Goal: Task Accomplishment & Management: Use online tool/utility

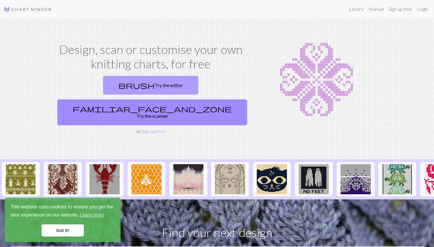
click at [108, 81] on link "brush Try the editor" at bounding box center [150, 85] width 95 height 19
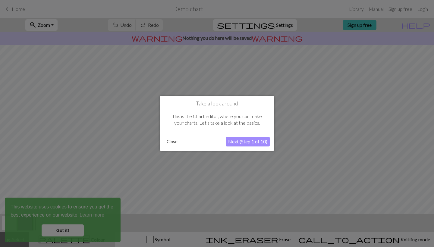
click at [60, 228] on div at bounding box center [217, 123] width 434 height 247
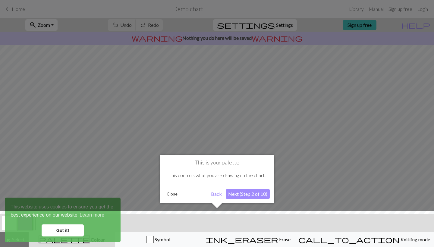
click at [76, 232] on div at bounding box center [217, 230] width 440 height 39
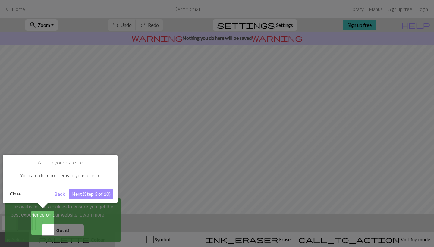
click at [60, 191] on button "Back" at bounding box center [60, 194] width 16 height 10
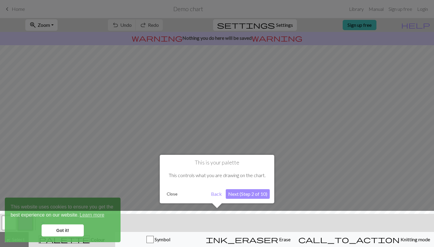
click at [218, 195] on button "Back" at bounding box center [217, 194] width 16 height 10
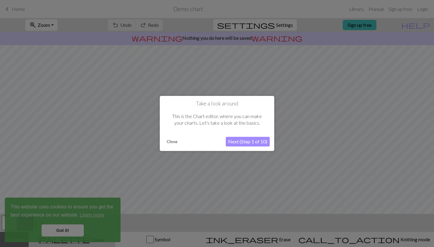
click at [247, 141] on button "Next (Step 1 of 10)" at bounding box center [248, 142] width 44 height 10
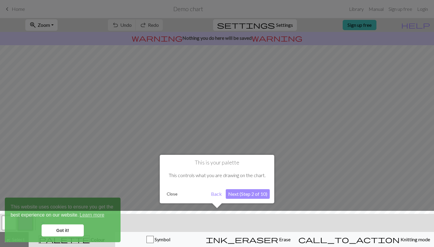
click at [237, 194] on button "Next (Step 2 of 10)" at bounding box center [248, 194] width 44 height 10
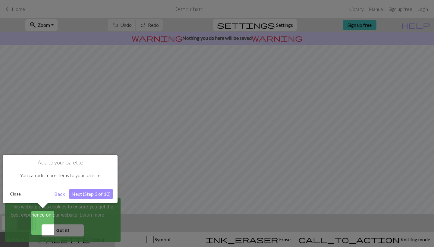
click at [98, 197] on button "Next (Step 3 of 10)" at bounding box center [91, 194] width 44 height 10
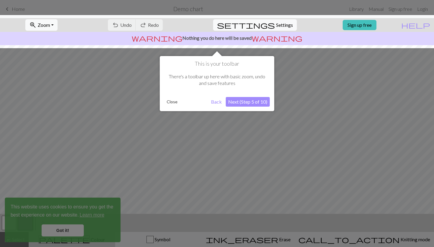
click at [246, 102] on button "Next (Step 5 of 10)" at bounding box center [248, 102] width 44 height 10
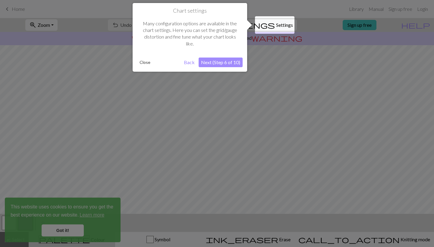
click at [228, 62] on button "Next (Step 6 of 10)" at bounding box center [221, 63] width 44 height 10
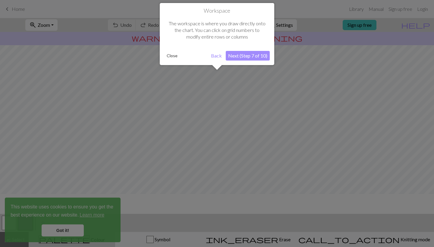
scroll to position [36, 0]
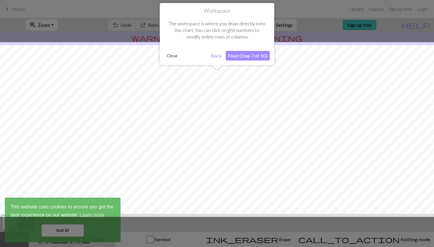
click at [237, 54] on button "Next (Step 7 of 10)" at bounding box center [248, 56] width 44 height 10
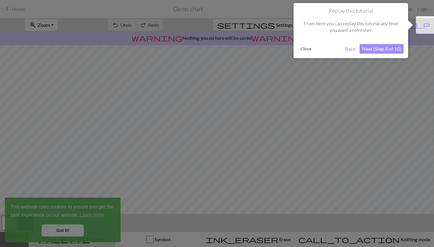
click at [384, 47] on button "Next (Step 8 of 10)" at bounding box center [382, 49] width 44 height 10
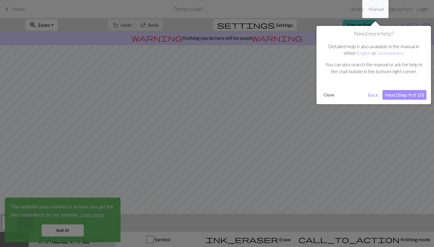
click at [402, 94] on button "Next (Step 9 of 10)" at bounding box center [404, 95] width 44 height 10
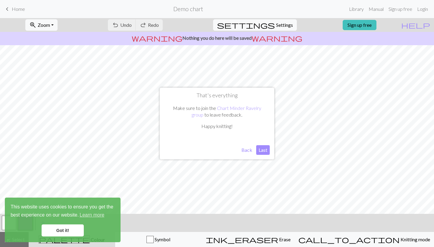
click at [262, 149] on button "Last" at bounding box center [263, 150] width 14 height 10
click at [70, 232] on link "Got it!" at bounding box center [63, 231] width 42 height 12
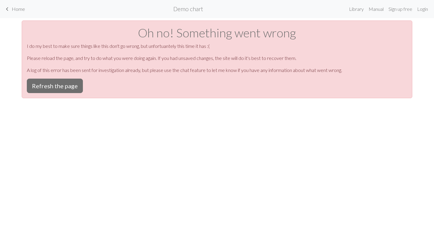
scroll to position [0, 0]
click at [71, 89] on button "Refresh the page" at bounding box center [55, 86] width 56 height 14
click at [71, 87] on button "Refresh the page" at bounding box center [55, 86] width 56 height 14
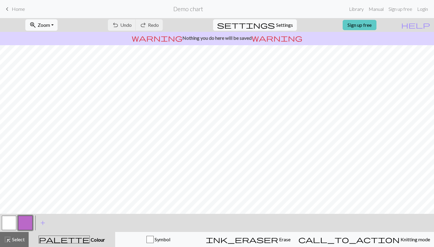
click at [375, 24] on link "Sign up free" at bounding box center [360, 25] width 34 height 10
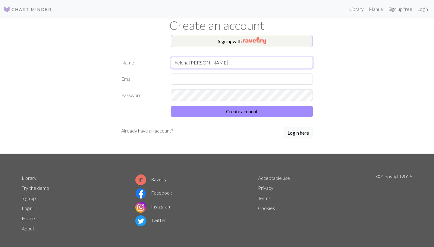
type input "helena.[PERSON_NAME]"
type input "helena.bjorklund@icloud.com"
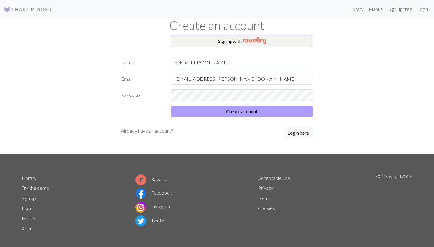
click at [239, 112] on button "Create account" at bounding box center [242, 111] width 142 height 11
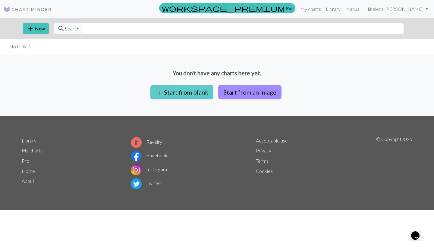
click at [197, 93] on button "add Start from blank" at bounding box center [181, 92] width 63 height 14
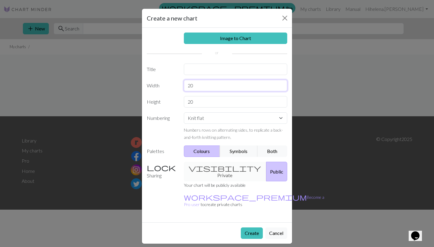
drag, startPoint x: 200, startPoint y: 88, endPoint x: 184, endPoint y: 84, distance: 16.8
click at [184, 84] on input "20" at bounding box center [236, 85] width 104 height 11
type input "64"
drag, startPoint x: 195, startPoint y: 105, endPoint x: 181, endPoint y: 105, distance: 13.6
click at [181, 105] on div "20" at bounding box center [235, 101] width 111 height 11
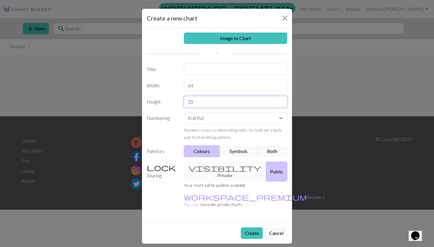
type input "2"
type input "50"
select select "round"
click at [226, 167] on div "visibility Private Public" at bounding box center [235, 172] width 111 height 20
click at [228, 168] on div "visibility Private Public" at bounding box center [235, 172] width 111 height 20
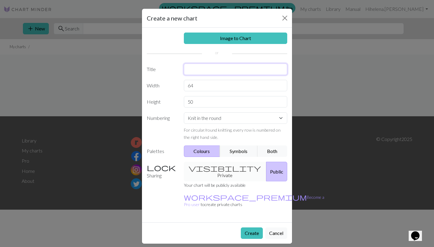
click at [229, 68] on input "text" at bounding box center [236, 69] width 104 height 11
type input "KILTA"
click at [253, 228] on button "Create" at bounding box center [252, 233] width 22 height 11
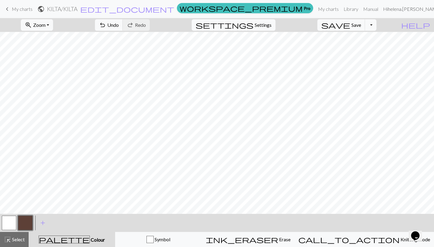
click at [423, 6] on link "Hi helena.bjorklund" at bounding box center [415, 9] width 68 height 12
click at [420, 32] on button "Account settings" at bounding box center [423, 25] width 49 height 14
click at [420, 11] on link "Hi helena.bjorklund" at bounding box center [415, 9] width 68 height 12
click at [415, 22] on link "Account settings" at bounding box center [423, 26] width 39 height 12
click at [28, 225] on button "button" at bounding box center [25, 223] width 14 height 14
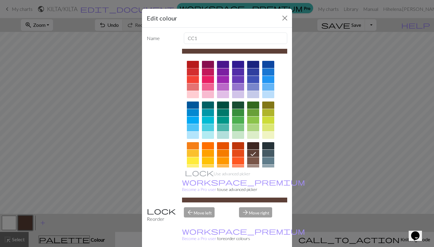
click at [190, 64] on div at bounding box center [193, 64] width 12 height 7
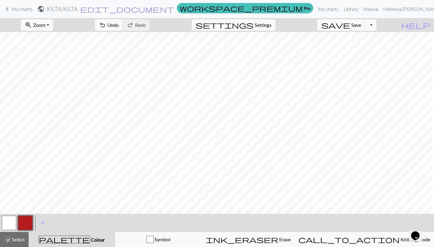
scroll to position [146, 0]
click at [119, 27] on span "Undo" at bounding box center [112, 25] width 11 height 6
click at [119, 26] on span "Undo" at bounding box center [112, 25] width 11 height 6
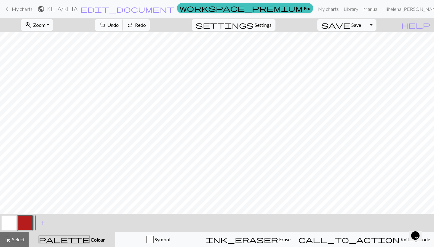
click at [119, 26] on span "Undo" at bounding box center [112, 25] width 11 height 6
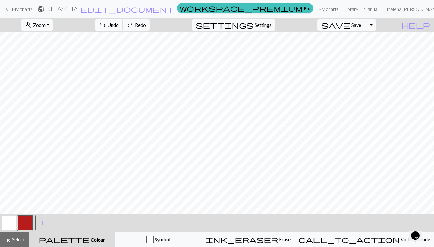
click at [119, 26] on span "Undo" at bounding box center [112, 25] width 11 height 6
click at [123, 24] on button "undo Undo Undo" at bounding box center [109, 24] width 28 height 11
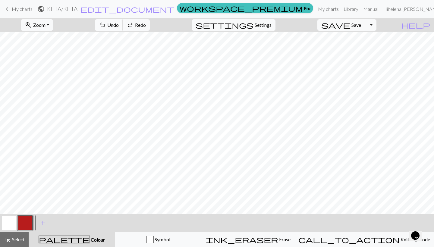
click at [123, 24] on button "undo Undo Undo" at bounding box center [109, 24] width 28 height 11
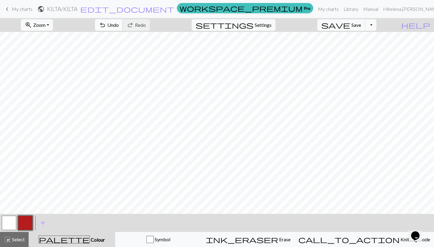
click at [106, 22] on span "undo" at bounding box center [102, 25] width 7 height 8
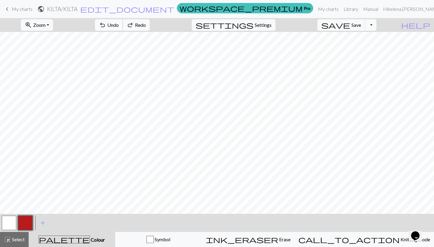
click at [106, 22] on span "undo" at bounding box center [102, 25] width 7 height 8
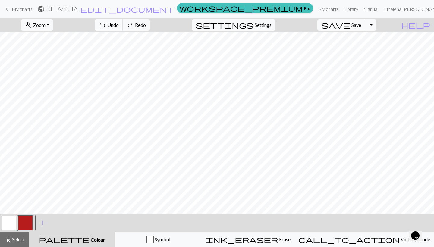
click at [106, 22] on span "undo" at bounding box center [102, 25] width 7 height 8
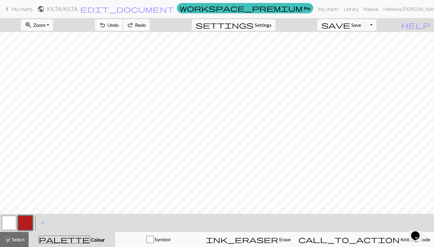
click at [106, 22] on span "undo" at bounding box center [102, 25] width 7 height 8
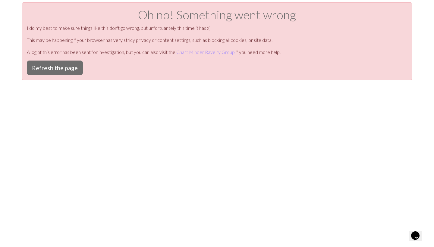
click at [63, 119] on div "Oh no! Something went wrong I do my best to make sure things like this don't go…" at bounding box center [217, 125] width 434 height 247
click at [47, 65] on button "Refresh the page" at bounding box center [55, 68] width 56 height 14
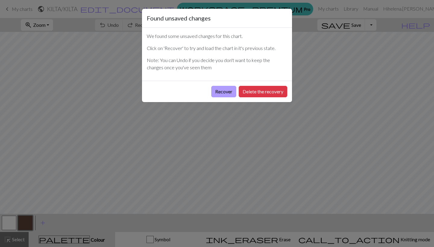
click at [232, 91] on button "Recover" at bounding box center [223, 91] width 25 height 11
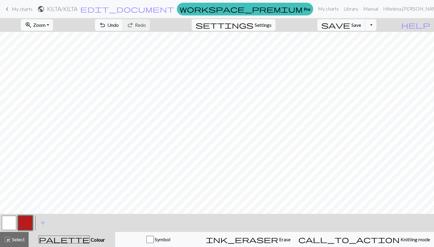
scroll to position [146, 0]
click at [8, 224] on button "button" at bounding box center [9, 223] width 14 height 14
click at [30, 223] on button "button" at bounding box center [25, 223] width 14 height 14
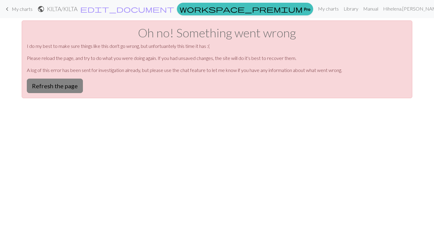
click at [61, 88] on button "Refresh the page" at bounding box center [55, 86] width 56 height 14
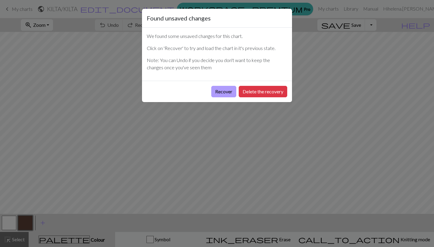
click at [219, 90] on button "Recover" at bounding box center [223, 91] width 25 height 11
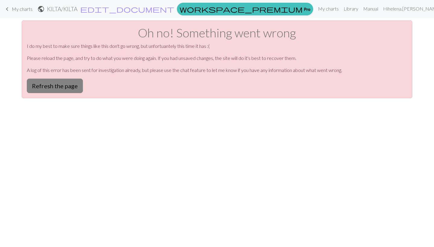
click at [74, 83] on button "Refresh the page" at bounding box center [55, 86] width 56 height 14
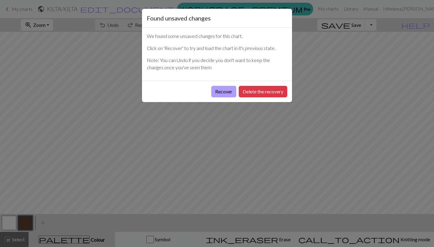
click at [221, 92] on button "Recover" at bounding box center [223, 91] width 25 height 11
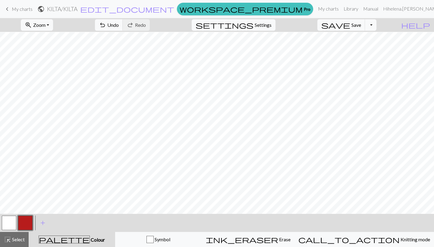
scroll to position [146, 0]
click at [9, 223] on button "button" at bounding box center [9, 223] width 14 height 14
click at [30, 224] on button "button" at bounding box center [25, 223] width 14 height 14
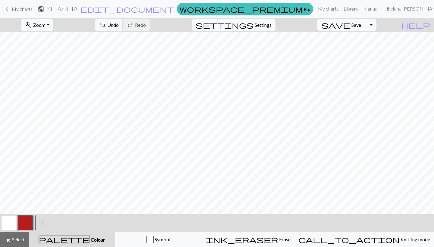
click at [10, 224] on button "button" at bounding box center [9, 223] width 14 height 14
click at [27, 223] on button "button" at bounding box center [25, 223] width 14 height 14
click at [119, 24] on span "Undo" at bounding box center [112, 25] width 11 height 6
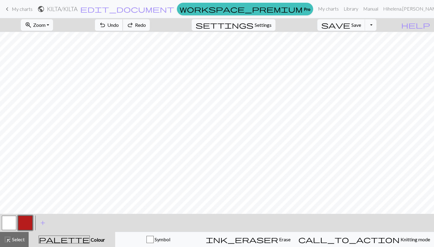
click at [119, 24] on span "Undo" at bounding box center [112, 25] width 11 height 6
click at [10, 221] on button "button" at bounding box center [9, 223] width 14 height 14
click at [29, 222] on button "button" at bounding box center [25, 223] width 14 height 14
click at [12, 225] on button "button" at bounding box center [9, 223] width 14 height 14
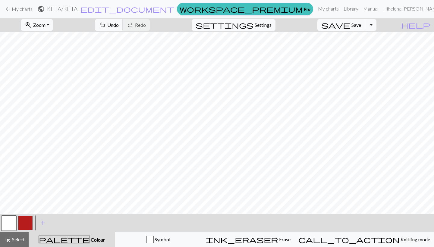
click at [22, 223] on button "button" at bounding box center [25, 223] width 14 height 14
click at [10, 223] on button "button" at bounding box center [9, 223] width 14 height 14
click at [24, 227] on button "button" at bounding box center [25, 223] width 14 height 14
click at [11, 227] on button "button" at bounding box center [9, 223] width 14 height 14
click at [23, 224] on button "button" at bounding box center [25, 223] width 14 height 14
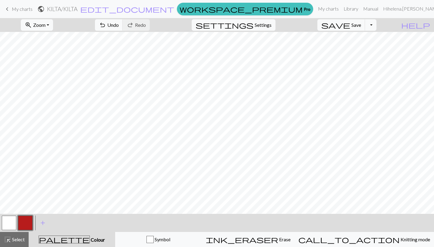
click at [12, 223] on button "button" at bounding box center [9, 223] width 14 height 14
click at [27, 221] on button "button" at bounding box center [25, 223] width 14 height 14
click at [11, 222] on button "button" at bounding box center [9, 223] width 14 height 14
click at [22, 222] on button "button" at bounding box center [25, 223] width 14 height 14
click at [12, 227] on button "button" at bounding box center [9, 223] width 14 height 14
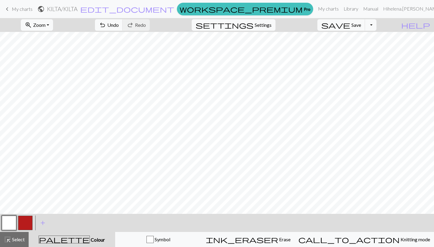
click at [26, 222] on button "button" at bounding box center [25, 223] width 14 height 14
click at [25, 224] on button "button" at bounding box center [25, 223] width 14 height 14
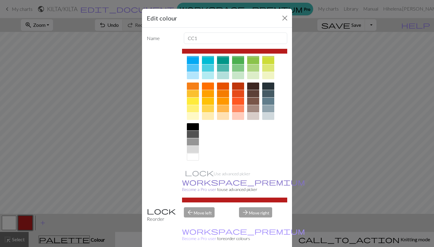
scroll to position [0, 0]
click at [284, 19] on button "Close" at bounding box center [285, 18] width 10 height 10
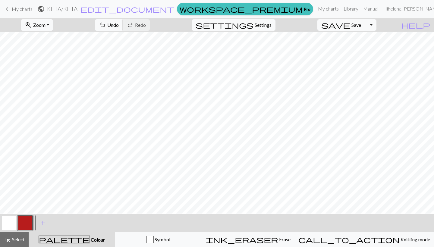
scroll to position [126, 112]
click at [269, 23] on span "Settings" at bounding box center [263, 24] width 17 height 7
select select "aran"
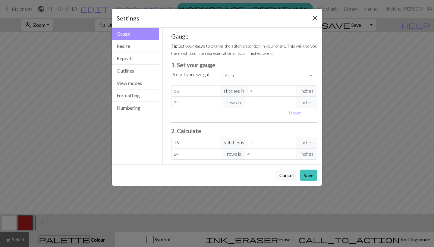
click at [311, 16] on button "Close" at bounding box center [315, 18] width 10 height 10
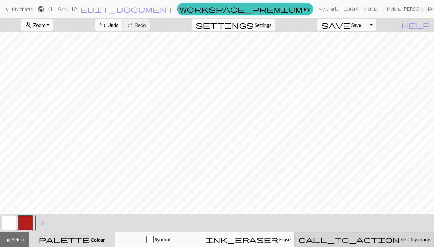
click at [368, 241] on span "call_to_action" at bounding box center [348, 239] width 101 height 8
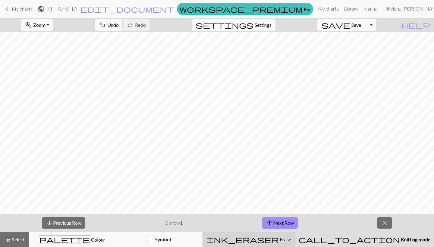
click at [291, 241] on div "ink_eraser Erase Erase" at bounding box center [248, 239] width 85 height 7
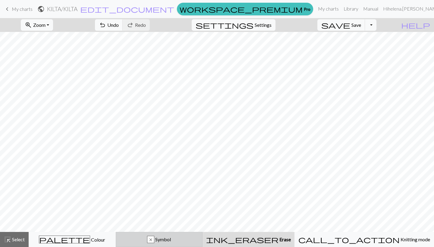
click at [171, 240] on span "Symbol" at bounding box center [162, 240] width 17 height 6
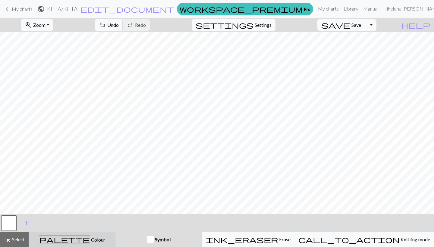
click at [74, 242] on span "palette" at bounding box center [64, 239] width 51 height 8
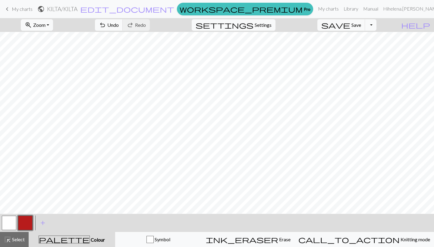
click at [20, 222] on button "button" at bounding box center [25, 223] width 14 height 14
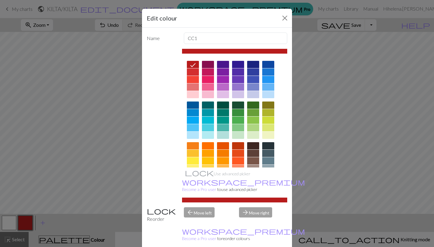
click at [195, 65] on icon at bounding box center [192, 64] width 7 height 7
click at [281, 15] on button "Close" at bounding box center [285, 18] width 10 height 10
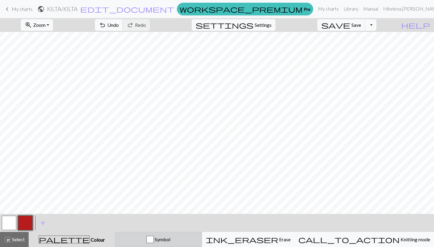
click at [195, 244] on button "Symbol" at bounding box center [158, 239] width 87 height 15
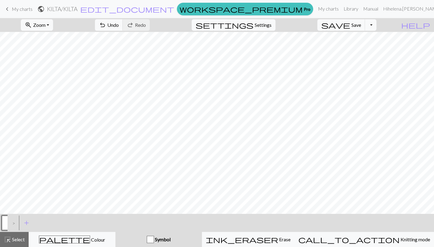
click at [14, 222] on div ">" at bounding box center [13, 223] width 10 height 16
click at [25, 222] on span "add" at bounding box center [26, 223] width 7 height 8
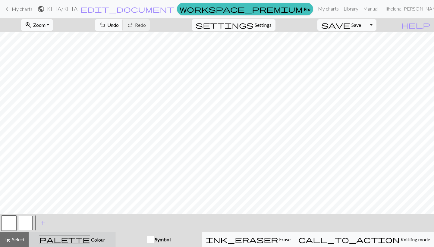
click at [90, 238] on span "Colour" at bounding box center [97, 240] width 15 height 6
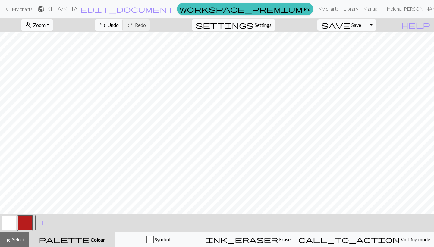
click at [26, 223] on button "button" at bounding box center [25, 223] width 14 height 14
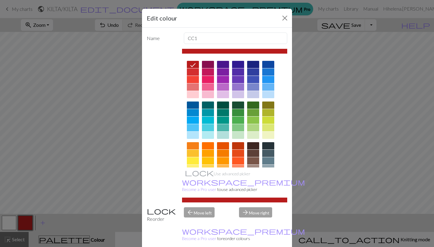
click at [192, 64] on icon at bounding box center [192, 64] width 7 height 7
click at [283, 19] on button "Close" at bounding box center [285, 18] width 10 height 10
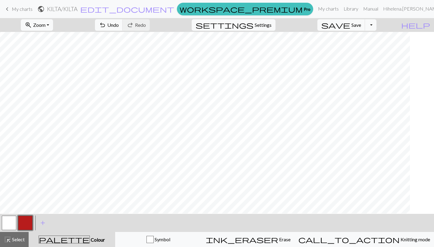
scroll to position [125, 49]
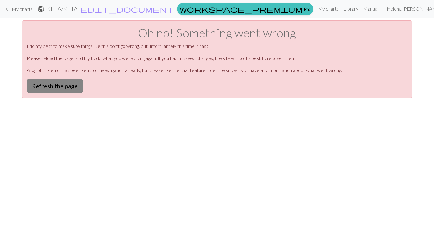
click at [58, 90] on button "Refresh the page" at bounding box center [55, 86] width 56 height 14
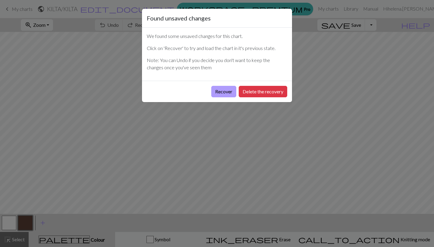
click at [222, 93] on button "Recover" at bounding box center [223, 91] width 25 height 11
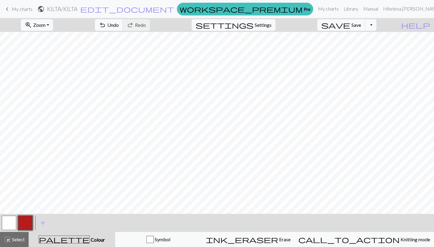
scroll to position [113, 112]
click at [262, 25] on button "settings Settings" at bounding box center [234, 24] width 84 height 11
select select "aran"
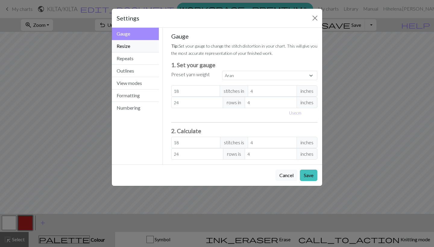
click at [146, 47] on button "Resize" at bounding box center [135, 46] width 47 height 12
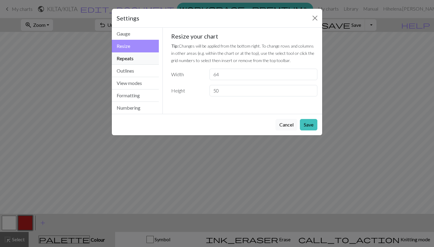
click at [143, 59] on button "Repeats" at bounding box center [135, 58] width 47 height 12
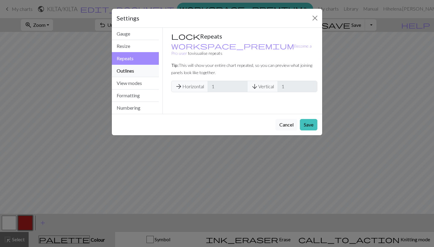
click at [140, 72] on button "Outlines" at bounding box center [135, 71] width 47 height 12
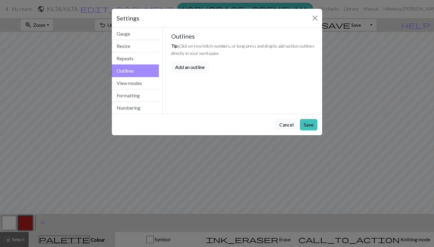
click at [182, 68] on button "Add an outline" at bounding box center [189, 66] width 37 height 11
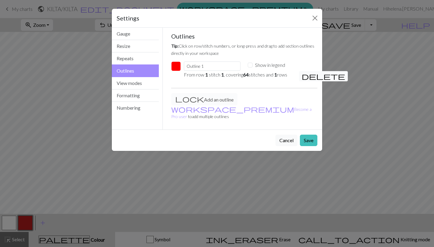
click at [304, 77] on span "delete" at bounding box center [323, 76] width 43 height 8
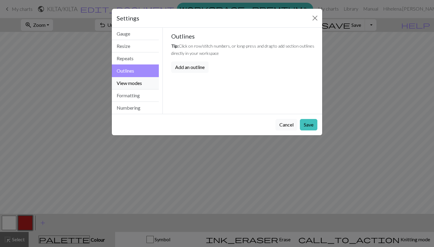
click at [124, 80] on button "View modes" at bounding box center [135, 83] width 47 height 12
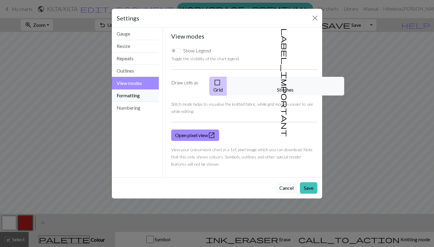
click at [133, 93] on button "Formatting" at bounding box center [135, 96] width 47 height 12
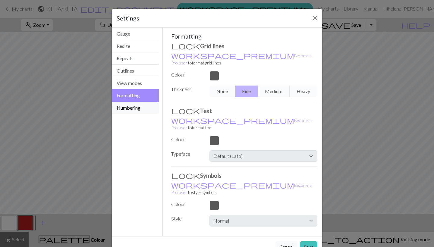
click at [130, 106] on button "Numbering" at bounding box center [135, 108] width 47 height 12
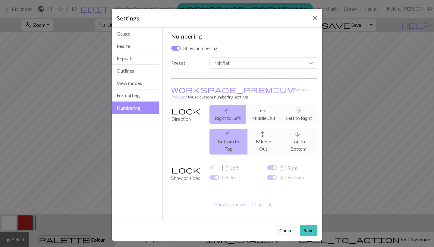
click at [306, 131] on div "arrow_upward Bottom to Top arrows_outward Middle Out arrow_downward Top to Bott…" at bounding box center [263, 142] width 115 height 26
click at [284, 129] on div "arrow_upward Bottom to Top arrows_outward Middle Out arrow_downward Top to Bott…" at bounding box center [263, 142] width 115 height 26
click at [255, 132] on div "arrow_upward Bottom to Top arrows_outward Middle Out arrow_downward Top to Bott…" at bounding box center [263, 142] width 115 height 26
click at [178, 105] on label "Direction" at bounding box center [187, 132] width 38 height 54
click at [148, 33] on button "Gauge" at bounding box center [135, 34] width 47 height 12
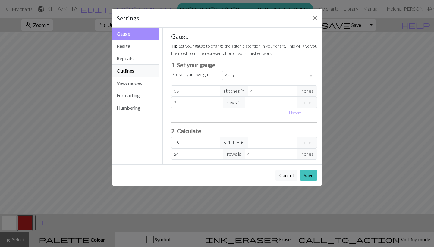
click at [138, 68] on button "Outlines" at bounding box center [135, 71] width 47 height 12
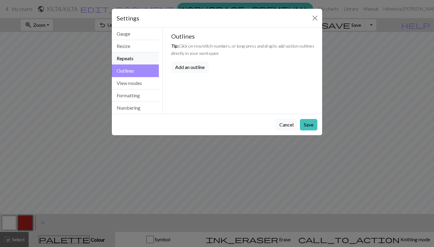
click at [146, 56] on button "Repeats" at bounding box center [135, 58] width 47 height 12
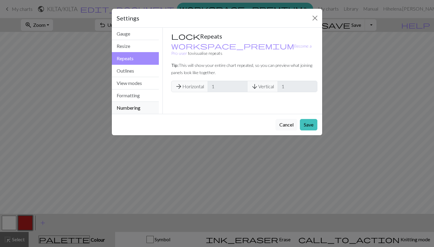
click at [140, 107] on button "Numbering" at bounding box center [135, 108] width 47 height 12
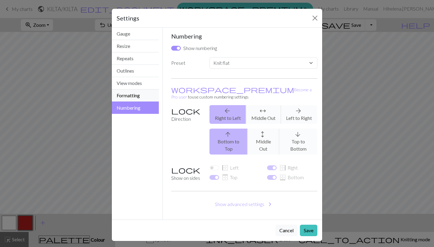
click at [141, 93] on button "Formatting" at bounding box center [135, 96] width 47 height 12
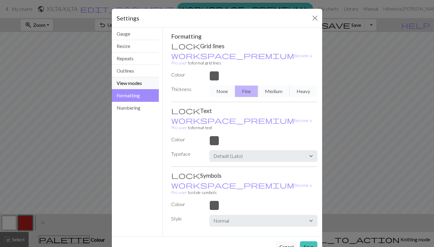
click at [140, 83] on button "View modes" at bounding box center [135, 83] width 47 height 12
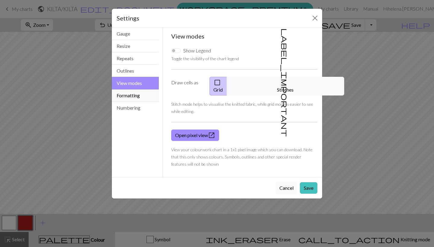
click at [142, 92] on button "Formatting" at bounding box center [135, 96] width 47 height 12
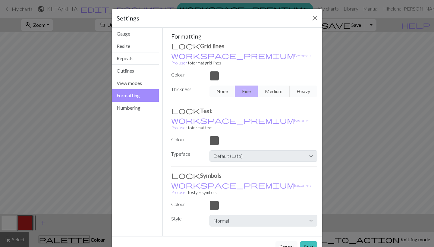
click at [291, 241] on button "Cancel" at bounding box center [286, 246] width 22 height 11
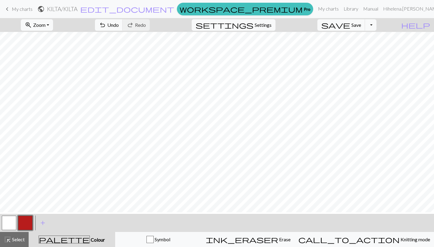
scroll to position [118, 112]
click at [106, 23] on span "undo" at bounding box center [102, 25] width 7 height 8
click at [7, 226] on button "button" at bounding box center [9, 223] width 14 height 14
click at [364, 9] on link "Manual" at bounding box center [371, 9] width 20 height 12
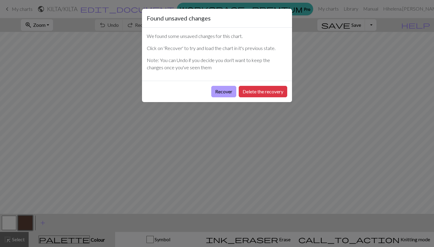
click at [231, 94] on button "Recover" at bounding box center [223, 91] width 25 height 11
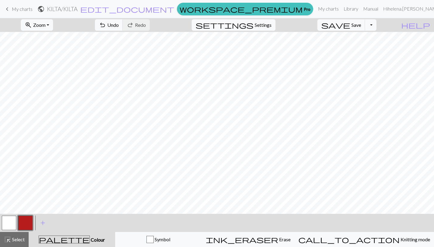
click at [7, 225] on button "button" at bounding box center [9, 223] width 14 height 14
click at [25, 226] on button "button" at bounding box center [25, 223] width 14 height 14
click at [7, 221] on button "button" at bounding box center [9, 223] width 14 height 14
click at [22, 226] on button "button" at bounding box center [25, 223] width 14 height 14
click at [12, 222] on button "button" at bounding box center [9, 223] width 14 height 14
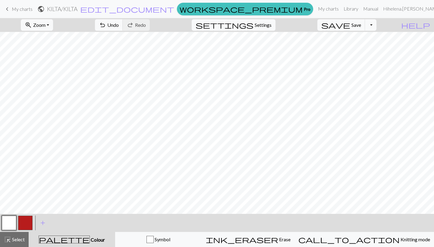
click at [26, 222] on button "button" at bounding box center [25, 223] width 14 height 14
click at [12, 222] on button "button" at bounding box center [9, 223] width 14 height 14
click at [24, 226] on button "button" at bounding box center [25, 223] width 14 height 14
click at [11, 222] on button "button" at bounding box center [9, 223] width 14 height 14
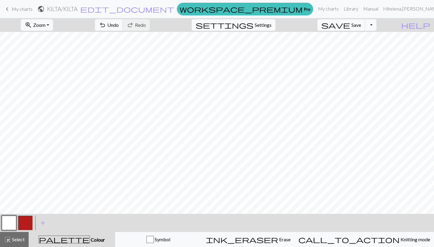
click at [24, 226] on button "button" at bounding box center [25, 223] width 14 height 14
click at [14, 223] on button "button" at bounding box center [9, 223] width 14 height 14
click at [106, 27] on span "undo" at bounding box center [102, 25] width 7 height 8
click at [31, 221] on button "button" at bounding box center [25, 223] width 14 height 14
click at [9, 225] on button "button" at bounding box center [9, 223] width 14 height 14
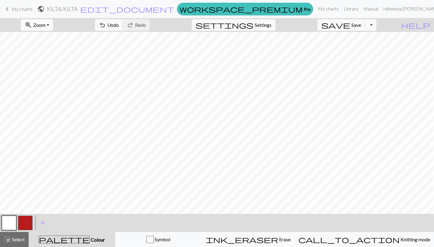
scroll to position [116, 110]
click at [106, 29] on span "undo" at bounding box center [102, 25] width 7 height 8
click at [53, 25] on button "zoom_in Zoom Zoom" at bounding box center [37, 24] width 32 height 11
click at [51, 74] on button "50%" at bounding box center [45, 73] width 48 height 10
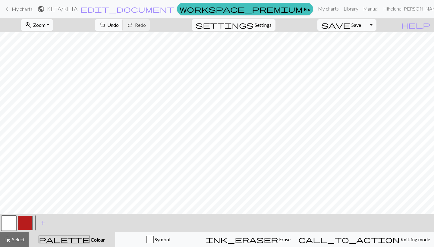
click at [12, 227] on button "button" at bounding box center [9, 223] width 14 height 14
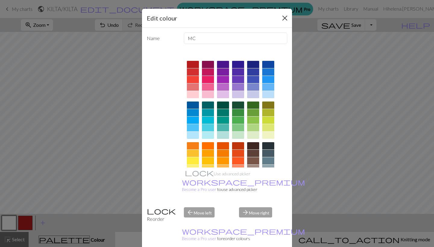
click at [282, 17] on button "Close" at bounding box center [285, 18] width 10 height 10
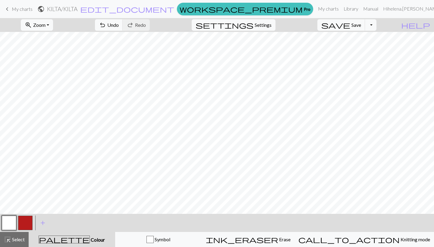
click at [26, 219] on button "button" at bounding box center [25, 223] width 14 height 14
click at [53, 23] on button "zoom_in Zoom Zoom" at bounding box center [37, 24] width 32 height 11
click at [51, 79] on button "100%" at bounding box center [45, 82] width 48 height 10
click at [53, 26] on button "zoom_in Zoom Zoom" at bounding box center [37, 24] width 32 height 11
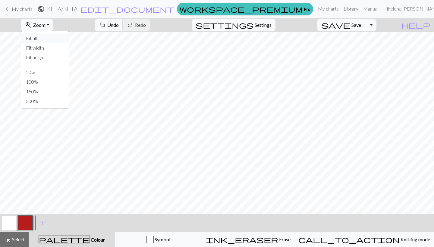
click at [60, 39] on button "Fit all" at bounding box center [45, 38] width 48 height 10
click at [7, 224] on button "button" at bounding box center [9, 223] width 14 height 14
click at [26, 227] on button "button" at bounding box center [25, 223] width 14 height 14
click at [9, 225] on button "button" at bounding box center [9, 223] width 14 height 14
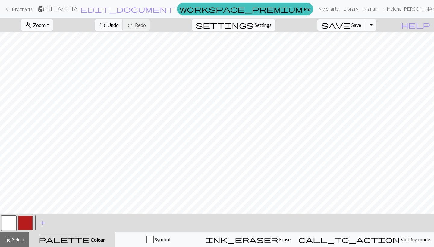
click at [23, 225] on button "button" at bounding box center [25, 223] width 14 height 14
click at [11, 224] on button "button" at bounding box center [9, 223] width 14 height 14
click at [25, 222] on button "button" at bounding box center [25, 223] width 14 height 14
click at [12, 222] on button "button" at bounding box center [9, 223] width 14 height 14
click at [24, 226] on button "button" at bounding box center [25, 223] width 14 height 14
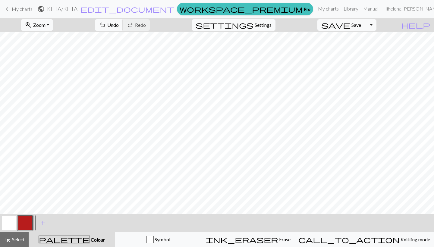
click at [10, 225] on button "button" at bounding box center [9, 223] width 14 height 14
click at [27, 221] on button "button" at bounding box center [25, 223] width 14 height 14
click at [11, 220] on button "button" at bounding box center [9, 223] width 14 height 14
click at [25, 225] on button "button" at bounding box center [25, 223] width 14 height 14
click at [29, 223] on button "button" at bounding box center [25, 223] width 14 height 14
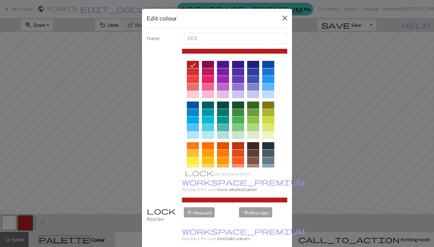
click at [286, 16] on button "Close" at bounding box center [285, 18] width 10 height 10
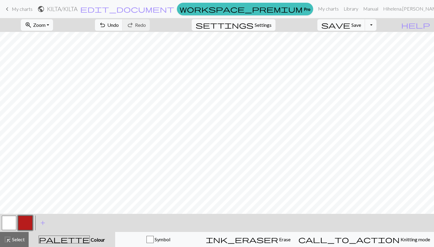
click at [13, 223] on button "button" at bounding box center [9, 223] width 14 height 14
click at [23, 221] on button "button" at bounding box center [25, 223] width 14 height 14
click at [27, 225] on button "button" at bounding box center [25, 223] width 14 height 14
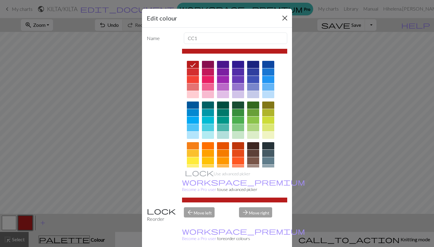
click at [286, 19] on button "Close" at bounding box center [285, 18] width 10 height 10
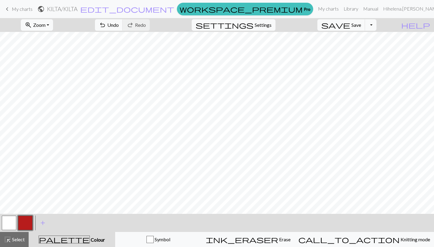
click at [10, 222] on button "button" at bounding box center [9, 223] width 14 height 14
click at [24, 230] on button "button" at bounding box center [25, 223] width 14 height 14
click at [6, 222] on button "button" at bounding box center [9, 223] width 14 height 14
click at [27, 226] on button "button" at bounding box center [25, 223] width 14 height 14
click at [13, 222] on button "button" at bounding box center [9, 223] width 14 height 14
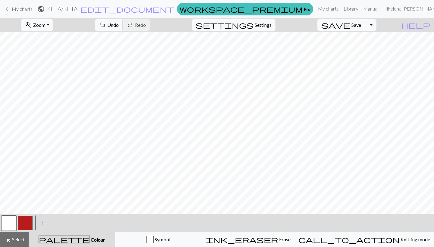
click at [27, 224] on button "button" at bounding box center [25, 223] width 14 height 14
click at [12, 224] on button "button" at bounding box center [9, 223] width 14 height 14
click at [22, 226] on button "button" at bounding box center [25, 223] width 14 height 14
click at [25, 222] on button "button" at bounding box center [25, 223] width 14 height 14
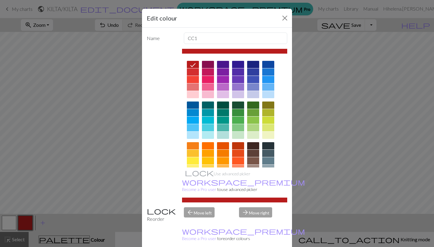
click at [29, 223] on div "Edit colour Name CC1 Use advanced picker workspace_premium Become a Pro user to…" at bounding box center [217, 123] width 434 height 247
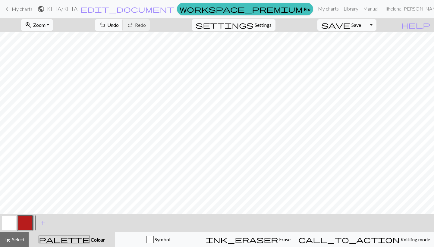
click at [14, 225] on button "button" at bounding box center [9, 223] width 14 height 14
click at [24, 219] on button "button" at bounding box center [25, 223] width 14 height 14
click at [8, 222] on button "button" at bounding box center [9, 223] width 14 height 14
click at [24, 220] on button "button" at bounding box center [25, 223] width 14 height 14
click at [8, 224] on button "button" at bounding box center [9, 223] width 14 height 14
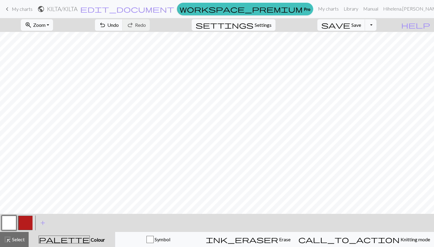
click at [28, 222] on button "button" at bounding box center [25, 223] width 14 height 14
click at [9, 227] on button "button" at bounding box center [9, 223] width 14 height 14
click at [29, 221] on button "button" at bounding box center [25, 223] width 14 height 14
click at [10, 226] on button "button" at bounding box center [9, 223] width 14 height 14
click at [27, 226] on button "button" at bounding box center [25, 223] width 14 height 14
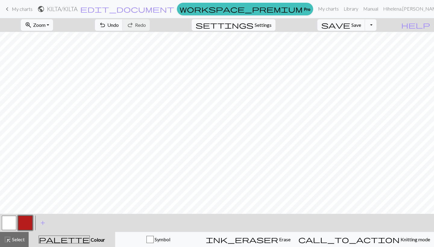
click at [8, 222] on button "button" at bounding box center [9, 223] width 14 height 14
click at [23, 225] on button "button" at bounding box center [25, 223] width 14 height 14
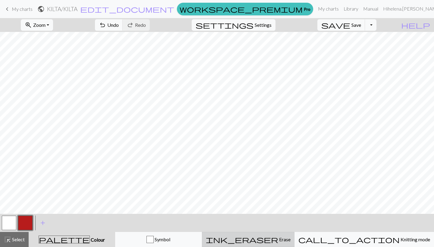
click at [272, 241] on div "ink_eraser Erase Erase" at bounding box center [248, 239] width 85 height 7
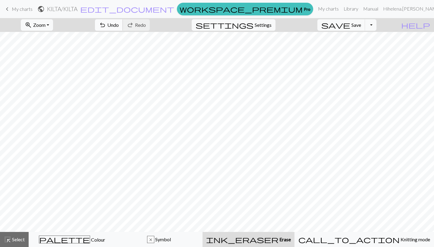
click at [106, 29] on span "undo" at bounding box center [102, 25] width 7 height 8
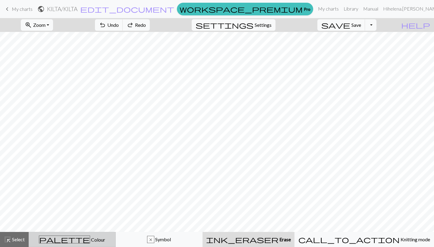
click at [65, 240] on div "palette Colour Colour" at bounding box center [72, 240] width 79 height 8
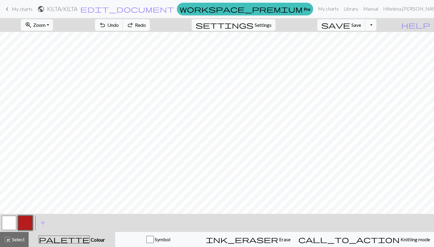
click at [21, 228] on button "button" at bounding box center [25, 223] width 14 height 14
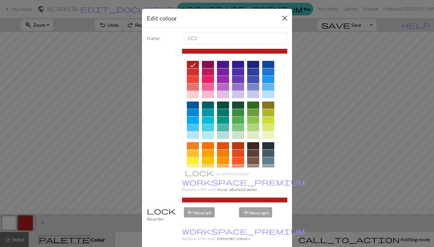
click at [281, 17] on button "Close" at bounding box center [285, 18] width 10 height 10
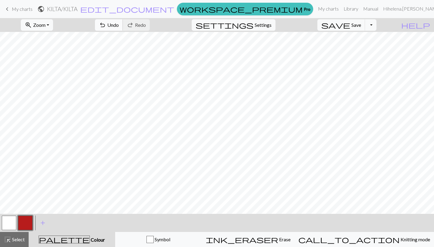
click at [119, 25] on span "Undo" at bounding box center [112, 25] width 11 height 6
click at [9, 220] on button "button" at bounding box center [9, 223] width 14 height 14
click at [24, 221] on button "button" at bounding box center [25, 223] width 14 height 14
click at [9, 218] on button "button" at bounding box center [9, 223] width 14 height 14
click at [29, 222] on button "button" at bounding box center [25, 223] width 14 height 14
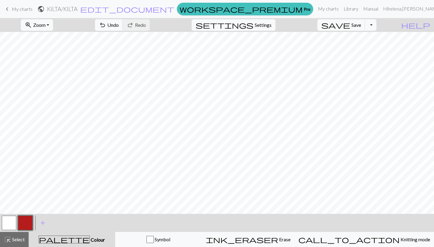
click at [12, 224] on button "button" at bounding box center [9, 223] width 14 height 14
click at [27, 222] on button "button" at bounding box center [25, 223] width 14 height 14
click at [9, 224] on button "button" at bounding box center [9, 223] width 14 height 14
click at [26, 226] on button "button" at bounding box center [25, 223] width 14 height 14
click at [11, 221] on button "button" at bounding box center [9, 223] width 14 height 14
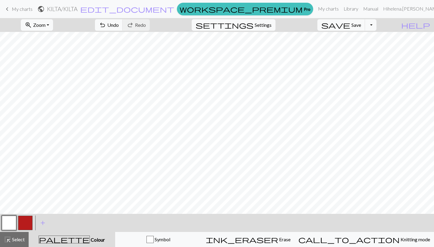
click at [20, 225] on button "button" at bounding box center [25, 223] width 14 height 14
click at [7, 222] on button "button" at bounding box center [9, 223] width 14 height 14
click at [31, 221] on button "button" at bounding box center [25, 223] width 14 height 14
click at [23, 222] on button "button" at bounding box center [25, 223] width 14 height 14
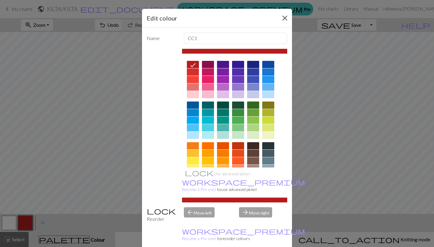
click at [283, 18] on button "Close" at bounding box center [285, 18] width 10 height 10
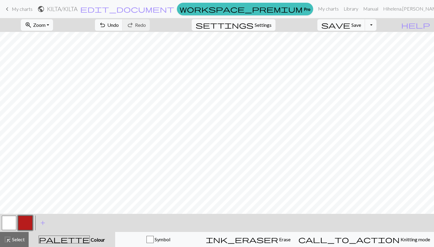
click at [9, 228] on button "button" at bounding box center [9, 223] width 14 height 14
click at [10, 225] on button "button" at bounding box center [9, 223] width 14 height 14
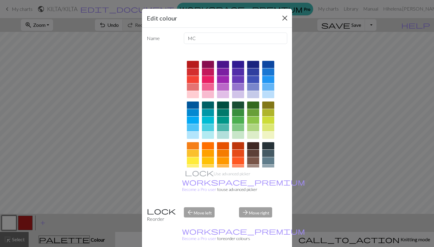
click at [284, 19] on button "Close" at bounding box center [285, 18] width 10 height 10
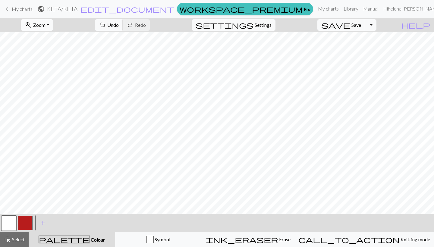
click at [53, 24] on button "zoom_in Zoom Zoom" at bounding box center [37, 24] width 32 height 11
click at [45, 71] on button "50%" at bounding box center [45, 73] width 48 height 10
click at [46, 26] on span "Zoom" at bounding box center [39, 25] width 12 height 6
click at [51, 80] on button "100%" at bounding box center [45, 82] width 48 height 10
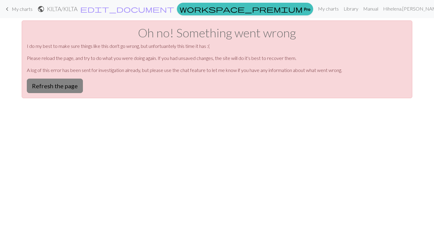
click at [63, 87] on button "Refresh the page" at bounding box center [55, 86] width 56 height 14
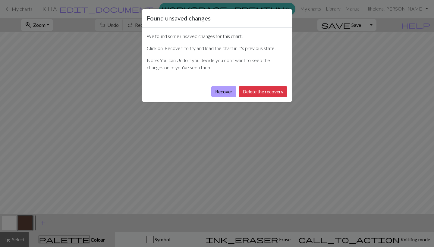
click at [227, 97] on button "Recover" at bounding box center [223, 91] width 25 height 11
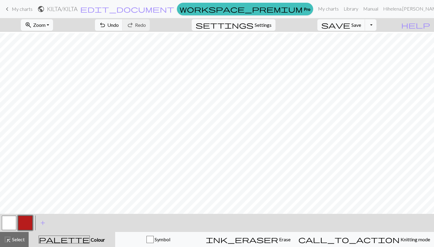
scroll to position [96, 0]
click at [53, 27] on button "zoom_in Zoom Zoom" at bounding box center [37, 24] width 32 height 11
click at [44, 74] on button "50%" at bounding box center [45, 73] width 48 height 10
click at [9, 224] on button "button" at bounding box center [9, 223] width 14 height 14
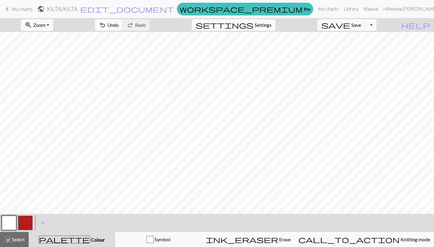
click at [24, 222] on button "button" at bounding box center [25, 223] width 14 height 14
click at [24, 223] on button "button" at bounding box center [25, 223] width 14 height 14
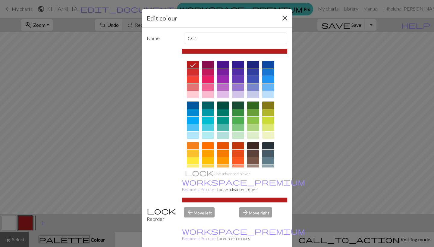
click at [284, 20] on button "Close" at bounding box center [285, 18] width 10 height 10
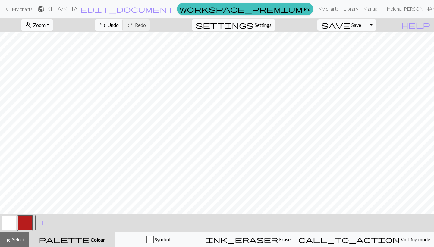
click at [5, 225] on button "button" at bounding box center [9, 223] width 14 height 14
click at [25, 226] on button "button" at bounding box center [25, 223] width 14 height 14
click at [13, 225] on button "button" at bounding box center [9, 223] width 14 height 14
click at [30, 224] on button "button" at bounding box center [25, 223] width 14 height 14
click at [106, 25] on span "undo" at bounding box center [102, 25] width 7 height 8
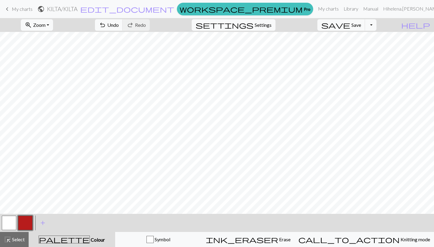
click at [13, 220] on button "button" at bounding box center [9, 223] width 14 height 14
click at [14, 221] on button "button" at bounding box center [9, 223] width 14 height 14
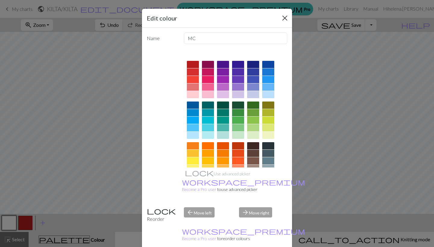
click at [282, 18] on button "Close" at bounding box center [285, 18] width 10 height 10
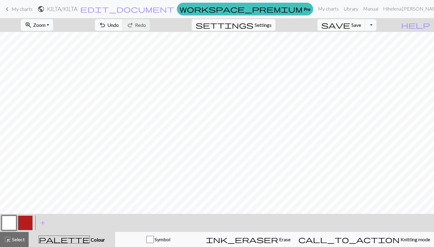
click at [25, 222] on button "button" at bounding box center [25, 223] width 14 height 14
click at [10, 226] on button "button" at bounding box center [9, 223] width 14 height 14
click at [29, 220] on button "button" at bounding box center [25, 223] width 14 height 14
click at [119, 25] on span "Undo" at bounding box center [112, 25] width 11 height 6
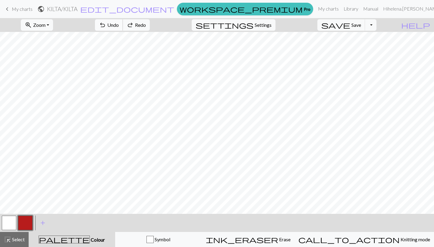
click at [119, 25] on span "Undo" at bounding box center [112, 25] width 11 height 6
click at [6, 225] on button "button" at bounding box center [9, 223] width 14 height 14
click at [22, 225] on button "button" at bounding box center [25, 223] width 14 height 14
click at [5, 224] on button "button" at bounding box center [9, 223] width 14 height 14
click at [21, 223] on button "button" at bounding box center [25, 223] width 14 height 14
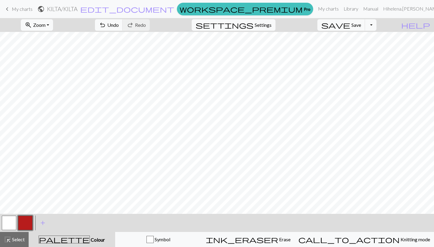
click at [9, 222] on button "button" at bounding box center [9, 223] width 14 height 14
click at [25, 225] on button "button" at bounding box center [25, 223] width 14 height 14
click at [23, 225] on button "button" at bounding box center [25, 223] width 14 height 14
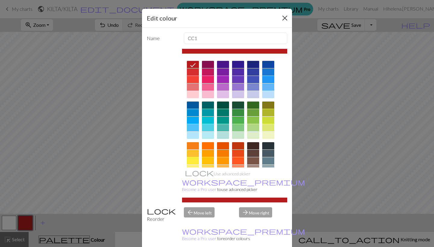
click at [286, 20] on button "Close" at bounding box center [285, 18] width 10 height 10
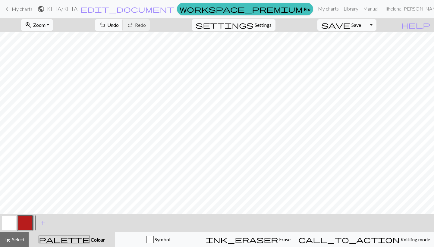
click at [10, 220] on button "button" at bounding box center [9, 223] width 14 height 14
click at [25, 224] on button "button" at bounding box center [25, 223] width 14 height 14
click at [10, 224] on button "button" at bounding box center [9, 223] width 14 height 14
click at [28, 225] on button "button" at bounding box center [25, 223] width 14 height 14
click at [106, 21] on span "undo" at bounding box center [102, 25] width 7 height 8
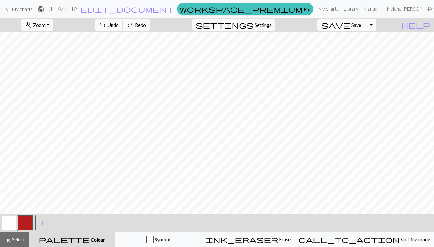
click at [106, 21] on span "undo" at bounding box center [102, 25] width 7 height 8
click at [150, 25] on button "redo Redo Redo" at bounding box center [136, 24] width 27 height 11
click at [7, 223] on button "button" at bounding box center [9, 223] width 14 height 14
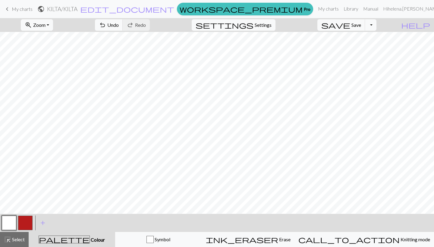
click at [20, 222] on button "button" at bounding box center [25, 223] width 14 height 14
click at [11, 223] on button "button" at bounding box center [9, 223] width 14 height 14
click at [28, 228] on button "button" at bounding box center [25, 223] width 14 height 14
click at [9, 224] on button "button" at bounding box center [9, 223] width 14 height 14
click at [24, 229] on button "button" at bounding box center [25, 223] width 14 height 14
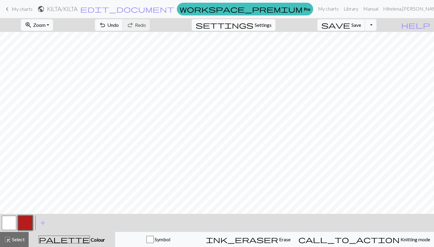
click at [14, 219] on button "button" at bounding box center [9, 223] width 14 height 14
click at [27, 223] on button "button" at bounding box center [25, 223] width 14 height 14
click at [17, 220] on div at bounding box center [9, 223] width 16 height 16
click at [7, 225] on button "button" at bounding box center [9, 223] width 14 height 14
click at [25, 221] on button "button" at bounding box center [25, 223] width 14 height 14
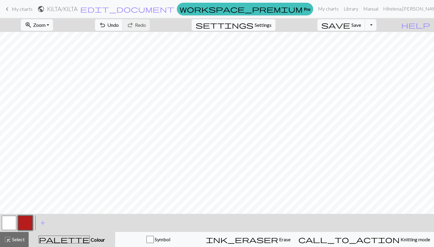
click at [16, 225] on div at bounding box center [9, 223] width 16 height 16
click at [22, 224] on button "button" at bounding box center [25, 223] width 14 height 14
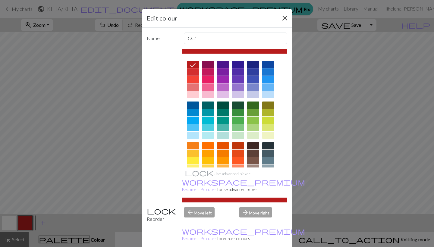
click at [283, 22] on button "Close" at bounding box center [285, 18] width 10 height 10
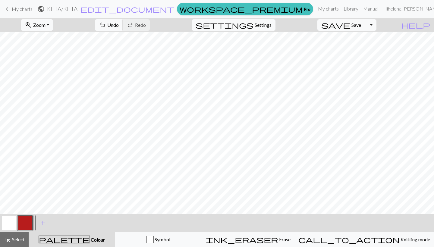
click at [13, 225] on button "button" at bounding box center [9, 223] width 14 height 14
click at [27, 222] on button "button" at bounding box center [25, 223] width 14 height 14
click at [14, 222] on button "button" at bounding box center [9, 223] width 14 height 14
click at [26, 224] on button "button" at bounding box center [25, 223] width 14 height 14
click at [9, 225] on button "button" at bounding box center [9, 223] width 14 height 14
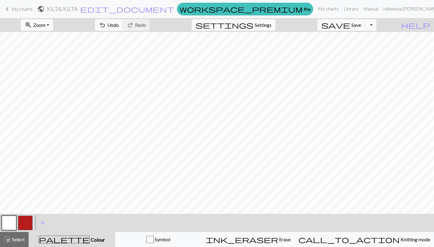
click at [30, 220] on button "button" at bounding box center [25, 223] width 14 height 14
click at [10, 223] on button "button" at bounding box center [9, 223] width 14 height 14
click at [27, 222] on button "button" at bounding box center [25, 223] width 14 height 14
click at [11, 221] on button "button" at bounding box center [9, 223] width 14 height 14
click at [19, 227] on button "button" at bounding box center [25, 223] width 14 height 14
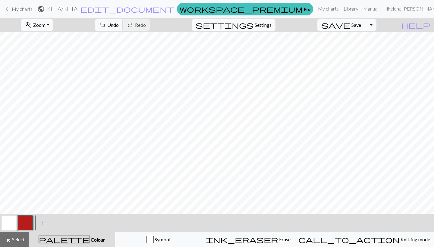
click at [12, 224] on button "button" at bounding box center [9, 223] width 14 height 14
click at [23, 226] on button "button" at bounding box center [25, 223] width 14 height 14
click at [119, 24] on span "Undo" at bounding box center [112, 25] width 11 height 6
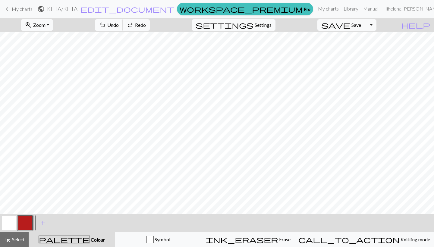
click at [119, 24] on span "Undo" at bounding box center [112, 25] width 11 height 6
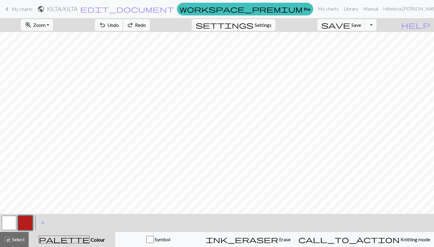
click at [119, 24] on span "Undo" at bounding box center [112, 25] width 11 height 6
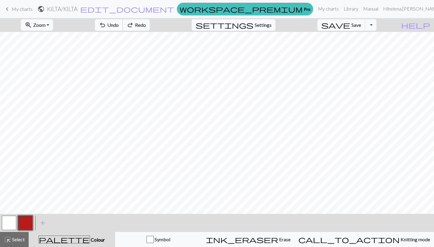
click at [119, 24] on span "Undo" at bounding box center [112, 25] width 11 height 6
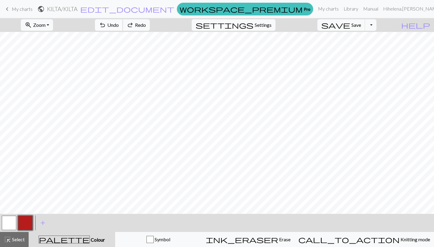
click at [119, 24] on span "Undo" at bounding box center [112, 25] width 11 height 6
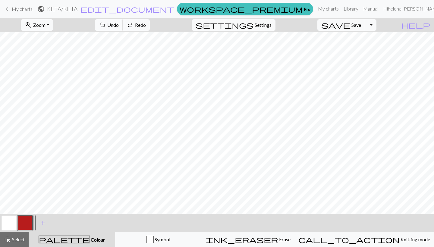
click at [119, 24] on span "Undo" at bounding box center [112, 25] width 11 height 6
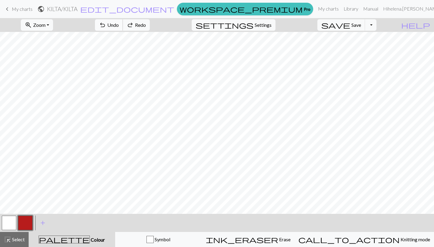
click at [119, 24] on span "Undo" at bounding box center [112, 25] width 11 height 6
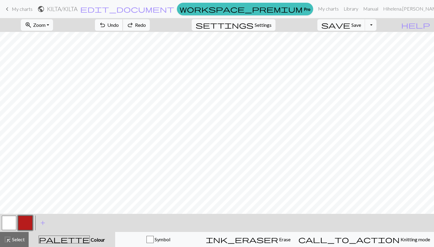
click at [119, 24] on span "Undo" at bounding box center [112, 25] width 11 height 6
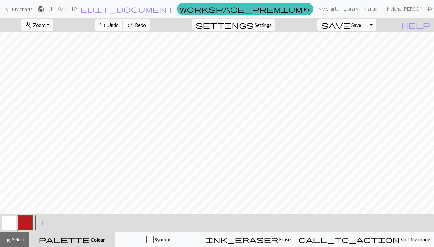
click at [119, 24] on span "Undo" at bounding box center [112, 25] width 11 height 6
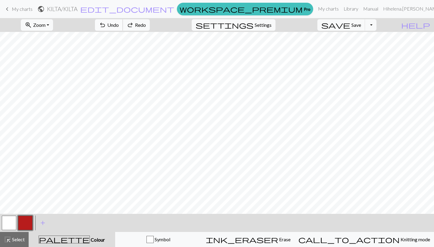
click at [119, 24] on span "Undo" at bounding box center [112, 25] width 11 height 6
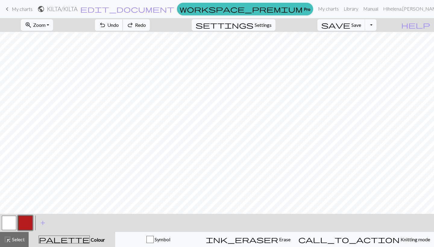
click at [119, 24] on span "Undo" at bounding box center [112, 25] width 11 height 6
click at [148, 24] on div "undo Undo Undo redo Redo Redo" at bounding box center [122, 25] width 64 height 14
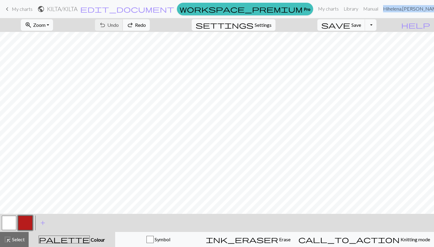
click at [148, 24] on div "undo Undo Undo redo Redo Redo" at bounding box center [122, 25] width 64 height 14
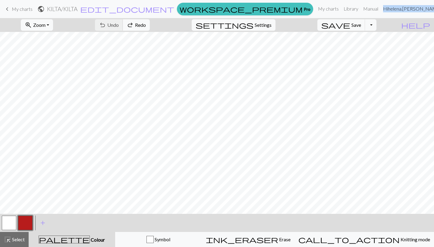
click at [148, 24] on div "undo Undo Undo redo Redo Redo" at bounding box center [122, 25] width 64 height 14
click at [123, 29] on button "undo Undo Undo" at bounding box center [109, 24] width 28 height 11
click at [151, 29] on div "undo Undo Undo redo Redo Redo" at bounding box center [122, 25] width 64 height 14
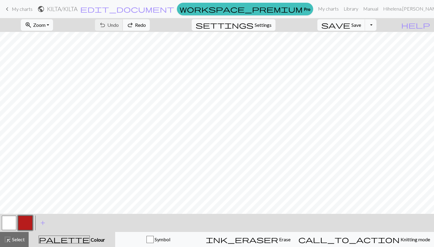
click at [151, 29] on div "undo Undo Undo redo Redo Redo" at bounding box center [122, 25] width 64 height 14
click at [143, 27] on div "undo Undo Undo redo Redo Redo" at bounding box center [122, 25] width 64 height 14
click at [7, 222] on button "button" at bounding box center [9, 223] width 14 height 14
click at [26, 221] on button "button" at bounding box center [25, 223] width 14 height 14
click at [11, 221] on button "button" at bounding box center [9, 223] width 14 height 14
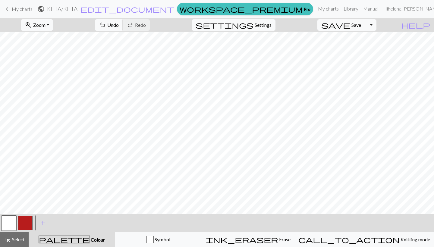
click at [23, 221] on button "button" at bounding box center [25, 223] width 14 height 14
click at [7, 230] on button "button" at bounding box center [9, 223] width 14 height 14
click at [21, 221] on button "button" at bounding box center [25, 223] width 14 height 14
click at [9, 227] on button "button" at bounding box center [9, 223] width 14 height 14
click at [28, 218] on button "button" at bounding box center [25, 223] width 14 height 14
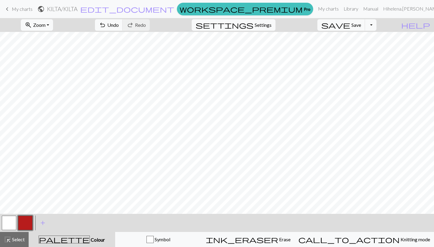
click at [7, 225] on button "button" at bounding box center [9, 223] width 14 height 14
click at [23, 219] on button "button" at bounding box center [25, 223] width 14 height 14
click at [106, 27] on span "undo" at bounding box center [102, 25] width 7 height 8
click at [119, 23] on span "Undo" at bounding box center [112, 25] width 11 height 6
click at [106, 27] on span "undo" at bounding box center [102, 25] width 7 height 8
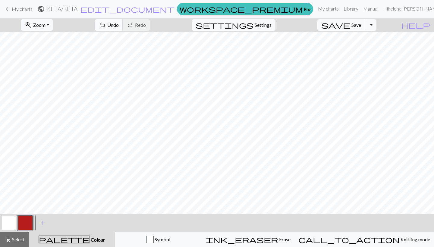
click at [119, 27] on span "Undo" at bounding box center [112, 25] width 11 height 6
click at [11, 218] on button "button" at bounding box center [9, 223] width 14 height 14
click at [26, 223] on button "button" at bounding box center [25, 223] width 14 height 14
click at [10, 224] on button "button" at bounding box center [9, 223] width 14 height 14
click at [11, 223] on button "button" at bounding box center [9, 223] width 14 height 14
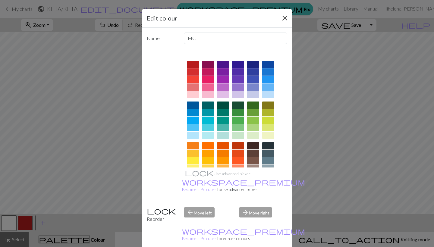
click at [284, 18] on button "Close" at bounding box center [285, 18] width 10 height 10
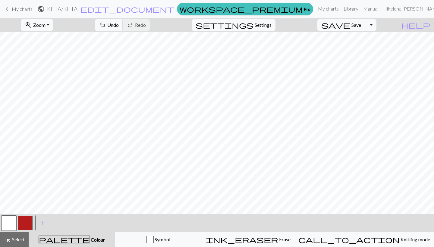
click at [26, 221] on button "button" at bounding box center [25, 223] width 14 height 14
click at [119, 25] on span "Undo" at bounding box center [112, 25] width 11 height 6
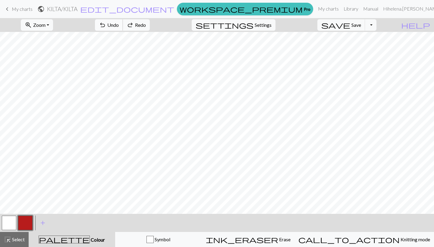
click at [119, 25] on span "Undo" at bounding box center [112, 25] width 11 height 6
click at [119, 27] on span "Undo" at bounding box center [112, 25] width 11 height 6
click at [106, 28] on span "undo" at bounding box center [102, 25] width 7 height 8
click at [119, 23] on span "Undo" at bounding box center [112, 25] width 11 height 6
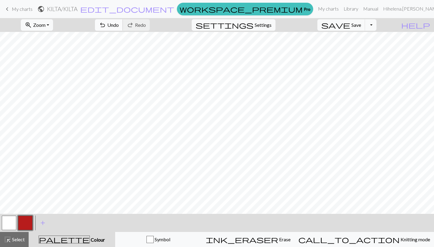
click at [119, 24] on span "Undo" at bounding box center [112, 25] width 11 height 6
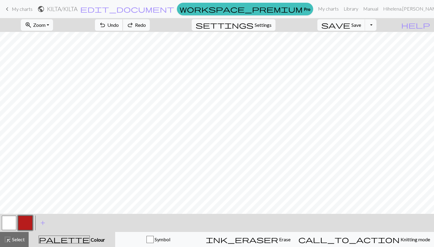
click at [119, 24] on span "Undo" at bounding box center [112, 25] width 11 height 6
click at [134, 27] on span "redo" at bounding box center [130, 25] width 7 height 8
click at [10, 222] on button "button" at bounding box center [9, 223] width 14 height 14
click at [25, 227] on button "button" at bounding box center [25, 223] width 14 height 14
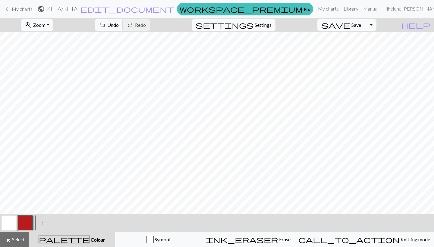
click at [10, 224] on button "button" at bounding box center [9, 223] width 14 height 14
click at [24, 225] on button "button" at bounding box center [25, 223] width 14 height 14
click at [12, 224] on button "button" at bounding box center [9, 223] width 14 height 14
click at [27, 225] on button "button" at bounding box center [25, 223] width 14 height 14
click at [119, 27] on span "Undo" at bounding box center [112, 25] width 11 height 6
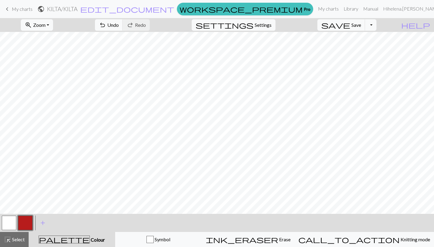
click at [10, 220] on button "button" at bounding box center [9, 223] width 14 height 14
click at [11, 223] on button "button" at bounding box center [9, 223] width 14 height 14
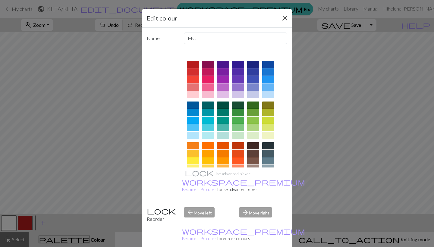
click at [282, 20] on button "Close" at bounding box center [285, 18] width 10 height 10
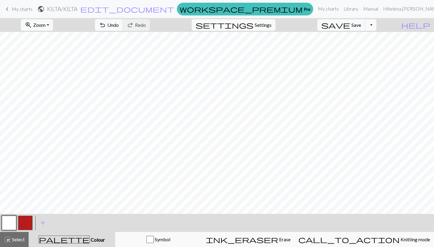
click at [25, 224] on button "button" at bounding box center [25, 223] width 14 height 14
click at [12, 224] on button "button" at bounding box center [9, 223] width 14 height 14
click at [10, 224] on button "button" at bounding box center [9, 223] width 14 height 14
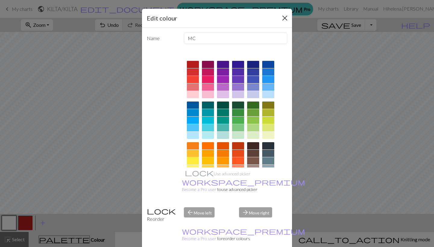
click at [282, 18] on button "Close" at bounding box center [285, 18] width 10 height 10
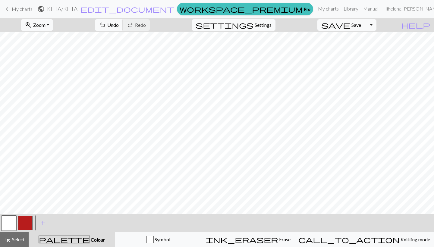
click at [24, 222] on button "button" at bounding box center [25, 223] width 14 height 14
click at [25, 226] on button "button" at bounding box center [25, 223] width 14 height 14
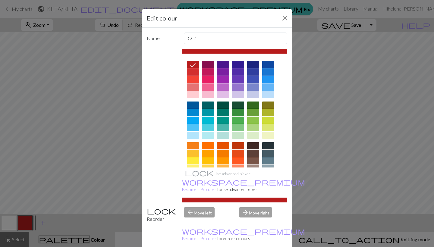
click at [25, 226] on div "Edit colour Name CC1 Use advanced picker workspace_premium Become a Pro user to…" at bounding box center [217, 123] width 434 height 247
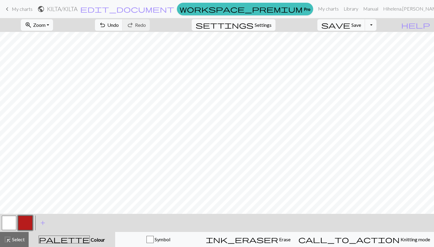
click at [11, 226] on button "button" at bounding box center [9, 223] width 14 height 14
click at [27, 222] on button "button" at bounding box center [25, 223] width 14 height 14
click at [123, 24] on button "undo Undo Undo" at bounding box center [109, 24] width 28 height 11
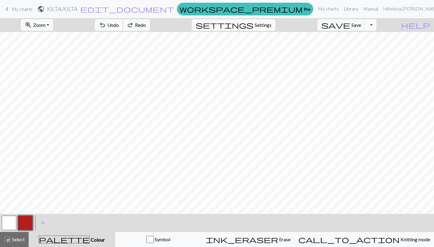
click at [123, 24] on button "undo Undo Undo" at bounding box center [109, 24] width 28 height 11
click at [106, 28] on span "undo" at bounding box center [102, 25] width 7 height 8
click at [119, 26] on span "Undo" at bounding box center [112, 25] width 11 height 6
click at [123, 25] on button "undo Undo Undo" at bounding box center [109, 24] width 28 height 11
click at [123, 21] on button "undo Undo Undo" at bounding box center [109, 24] width 28 height 11
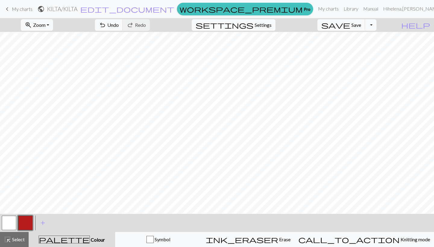
click at [13, 223] on button "button" at bounding box center [9, 223] width 14 height 14
click at [28, 225] on button "button" at bounding box center [25, 223] width 14 height 14
click at [12, 223] on button "button" at bounding box center [9, 223] width 14 height 14
click at [27, 225] on button "button" at bounding box center [25, 223] width 14 height 14
click at [7, 225] on button "button" at bounding box center [9, 223] width 14 height 14
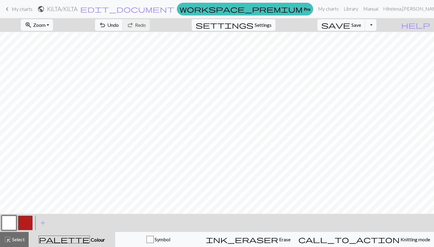
click at [22, 227] on button "button" at bounding box center [25, 223] width 14 height 14
click at [10, 223] on button "button" at bounding box center [9, 223] width 14 height 14
click at [123, 28] on button "undo Undo Undo" at bounding box center [109, 24] width 28 height 11
click at [266, 29] on button "settings Settings" at bounding box center [234, 24] width 84 height 11
select select "aran"
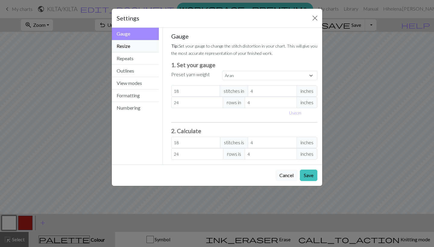
click at [142, 48] on button "Resize" at bounding box center [135, 46] width 47 height 12
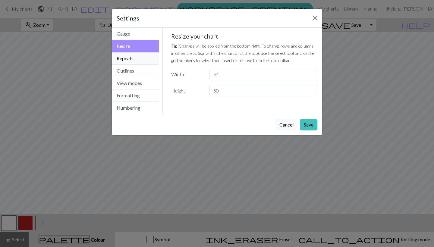
click at [135, 61] on button "Repeats" at bounding box center [135, 58] width 47 height 12
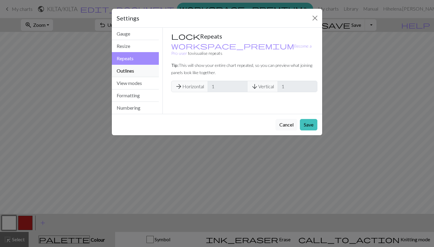
click at [131, 71] on button "Outlines" at bounding box center [135, 71] width 47 height 12
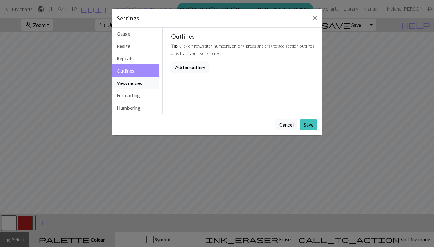
click at [128, 83] on button "View modes" at bounding box center [135, 83] width 47 height 12
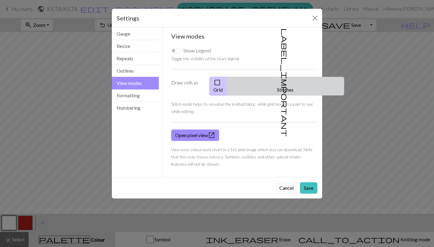
click at [287, 82] on button "label_important Stitches" at bounding box center [286, 86] width 118 height 19
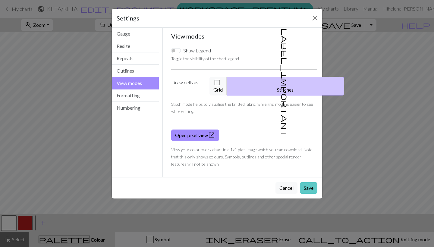
click at [305, 184] on button "Save" at bounding box center [308, 187] width 17 height 11
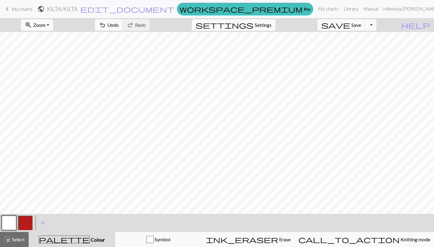
click at [25, 220] on button "button" at bounding box center [25, 223] width 14 height 14
click at [9, 225] on button "button" at bounding box center [9, 223] width 14 height 14
click at [24, 223] on button "button" at bounding box center [25, 223] width 14 height 14
click at [119, 26] on span "Undo" at bounding box center [112, 25] width 11 height 6
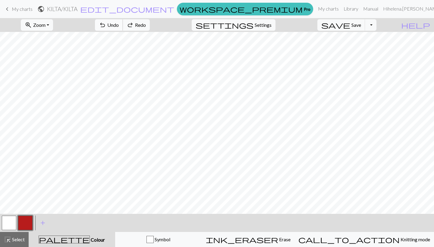
click at [119, 26] on span "Undo" at bounding box center [112, 25] width 11 height 6
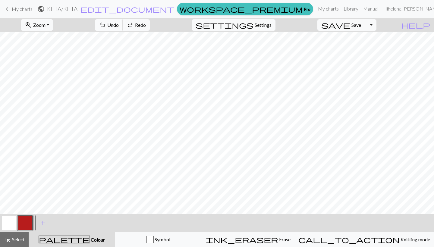
click at [119, 26] on span "Undo" at bounding box center [112, 25] width 11 height 6
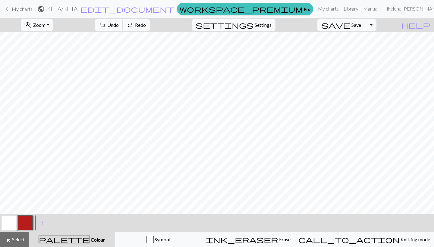
click at [119, 26] on span "Undo" at bounding box center [112, 25] width 11 height 6
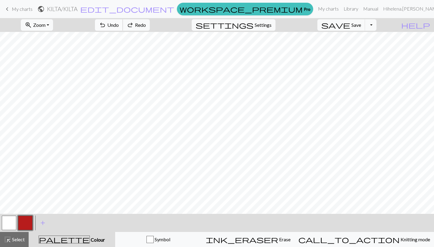
click at [119, 26] on span "Undo" at bounding box center [112, 25] width 11 height 6
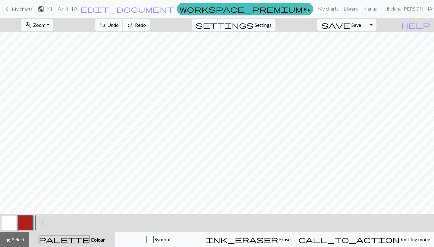
click at [146, 25] on span "Redo" at bounding box center [140, 25] width 11 height 6
click at [14, 222] on button "button" at bounding box center [9, 223] width 14 height 14
click at [29, 222] on button "button" at bounding box center [25, 223] width 14 height 14
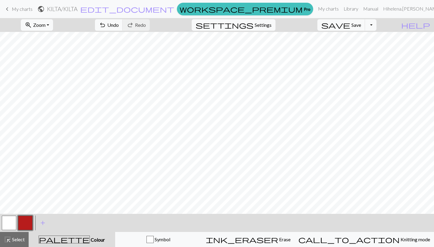
click at [14, 224] on button "button" at bounding box center [9, 223] width 14 height 14
click at [25, 223] on button "button" at bounding box center [25, 223] width 14 height 14
click at [10, 227] on button "button" at bounding box center [9, 223] width 14 height 14
click at [28, 223] on button "button" at bounding box center [25, 223] width 14 height 14
click at [10, 225] on button "button" at bounding box center [9, 223] width 14 height 14
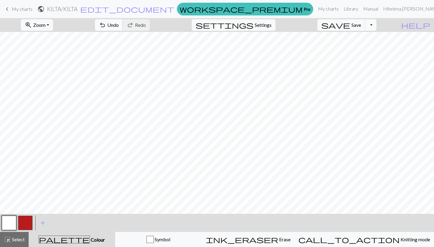
click at [119, 27] on span "Undo" at bounding box center [112, 25] width 11 height 6
click at [119, 26] on span "Undo" at bounding box center [112, 25] width 11 height 6
click at [119, 24] on span "Undo" at bounding box center [112, 25] width 11 height 6
click at [28, 222] on button "button" at bounding box center [25, 223] width 14 height 14
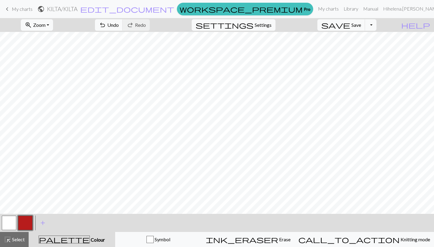
click at [6, 224] on button "button" at bounding box center [9, 223] width 14 height 14
click at [123, 26] on button "undo Undo Undo" at bounding box center [109, 24] width 28 height 11
click at [119, 26] on span "Undo" at bounding box center [112, 25] width 11 height 6
click at [26, 222] on button "button" at bounding box center [25, 223] width 14 height 14
click at [119, 24] on span "Undo" at bounding box center [112, 25] width 11 height 6
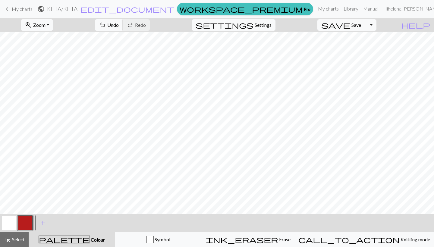
click at [12, 218] on button "button" at bounding box center [9, 223] width 14 height 14
click at [119, 25] on span "Undo" at bounding box center [112, 25] width 11 height 6
click at [119, 26] on span "Undo" at bounding box center [112, 25] width 11 height 6
click at [27, 224] on button "button" at bounding box center [25, 223] width 14 height 14
click at [11, 221] on button "button" at bounding box center [9, 223] width 14 height 14
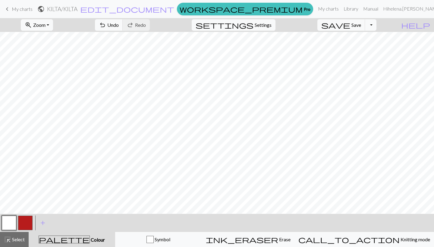
click at [11, 221] on button "button" at bounding box center [9, 223] width 14 height 14
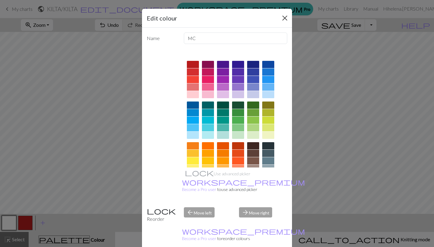
click at [282, 17] on button "Close" at bounding box center [285, 18] width 10 height 10
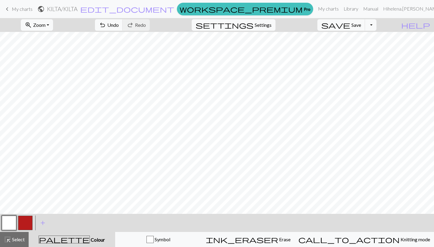
click at [25, 223] on button "button" at bounding box center [25, 223] width 14 height 14
click at [9, 222] on button "button" at bounding box center [9, 223] width 14 height 14
click at [28, 221] on button "button" at bounding box center [25, 223] width 14 height 14
click at [12, 222] on button "button" at bounding box center [9, 223] width 14 height 14
click at [23, 224] on button "button" at bounding box center [25, 223] width 14 height 14
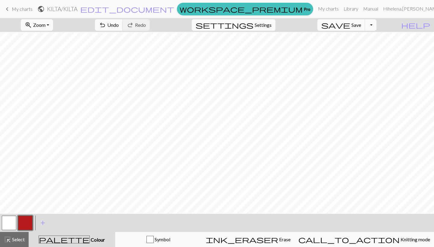
click at [10, 220] on button "button" at bounding box center [9, 223] width 14 height 14
click at [26, 224] on button "button" at bounding box center [25, 223] width 14 height 14
click at [119, 26] on span "Undo" at bounding box center [112, 25] width 11 height 6
click at [12, 223] on button "button" at bounding box center [9, 223] width 14 height 14
click at [27, 222] on button "button" at bounding box center [25, 223] width 14 height 14
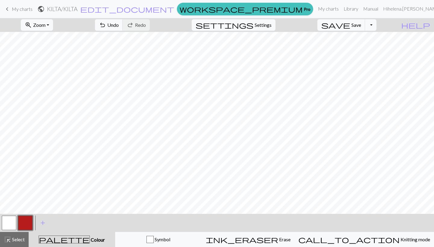
click at [11, 226] on button "button" at bounding box center [9, 223] width 14 height 14
click at [28, 220] on button "button" at bounding box center [25, 223] width 14 height 14
click at [15, 221] on button "button" at bounding box center [9, 223] width 14 height 14
click at [29, 222] on button "button" at bounding box center [25, 223] width 14 height 14
click at [119, 24] on span "Undo" at bounding box center [112, 25] width 11 height 6
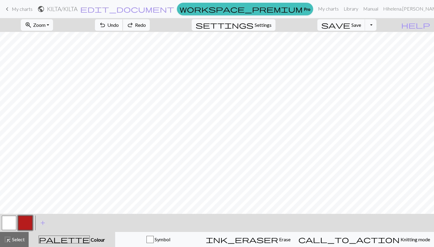
click at [119, 24] on span "Undo" at bounding box center [112, 25] width 11 height 6
click at [10, 225] on button "button" at bounding box center [9, 223] width 14 height 14
click at [24, 222] on button "button" at bounding box center [25, 223] width 14 height 14
click at [10, 226] on button "button" at bounding box center [9, 223] width 14 height 14
click at [28, 220] on button "button" at bounding box center [25, 223] width 14 height 14
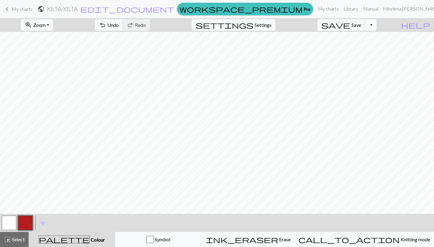
click at [376, 23] on button "Toggle Dropdown" at bounding box center [370, 24] width 11 height 11
click at [376, 27] on button "Toggle Dropdown" at bounding box center [370, 24] width 11 height 11
click at [367, 48] on button "save_alt Download" at bounding box center [326, 48] width 99 height 10
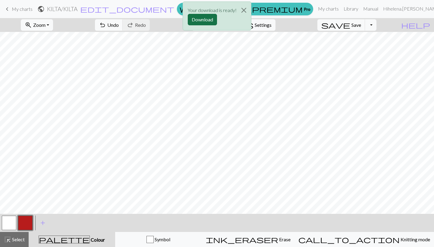
click at [209, 19] on button "Download" at bounding box center [202, 19] width 29 height 11
